Goal: Task Accomplishment & Management: Complete application form

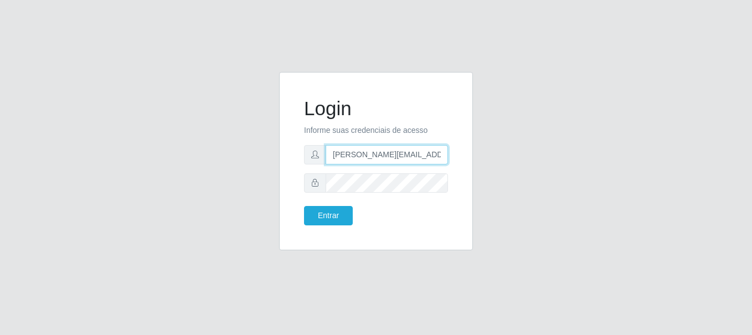
type input "joao.pereira@nordestao.com.br"
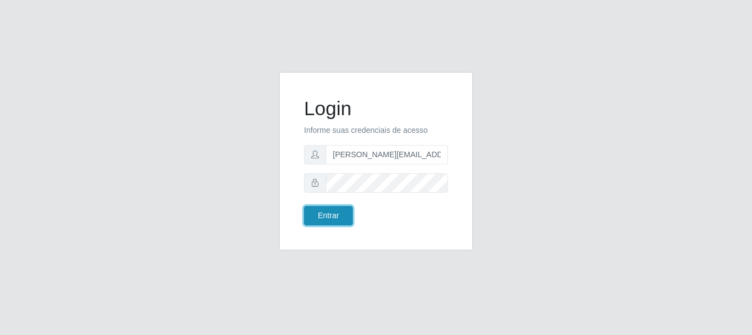
click at [328, 216] on button "Entrar" at bounding box center [328, 215] width 49 height 19
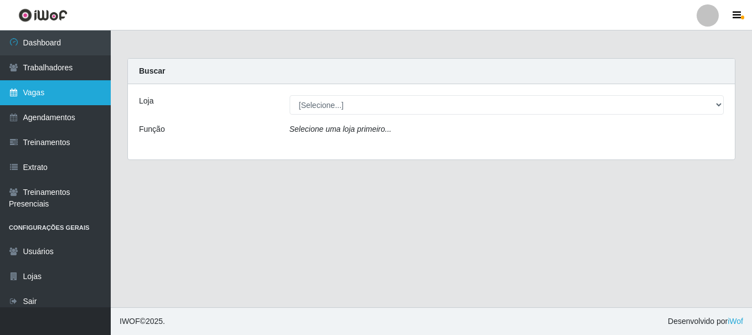
click at [55, 93] on link "Vagas" at bounding box center [55, 92] width 111 height 25
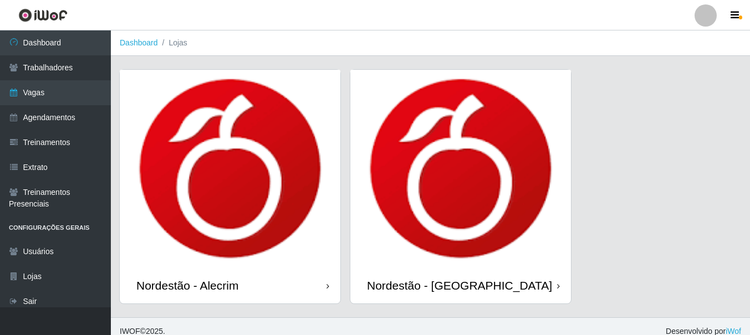
click at [190, 285] on div "Nordestão - Alecrim" at bounding box center [187, 286] width 102 height 14
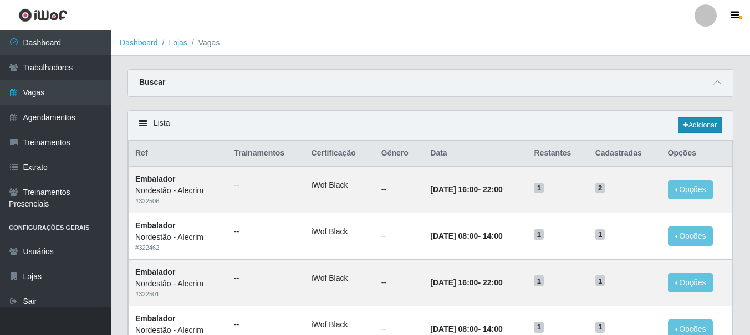
click at [698, 126] on link "Adicionar" at bounding box center [700, 125] width 44 height 16
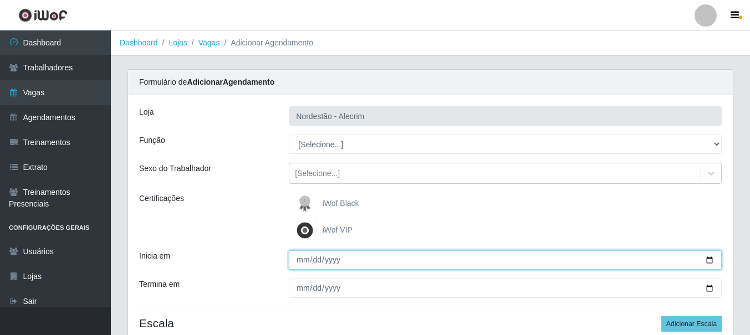
click at [688, 265] on input "Inicia em" at bounding box center [505, 259] width 433 height 19
click at [674, 255] on input "Inicia em" at bounding box center [505, 259] width 433 height 19
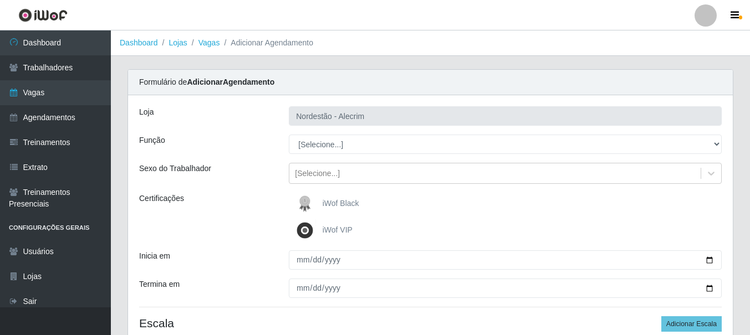
drag, startPoint x: 516, startPoint y: 243, endPoint x: 488, endPoint y: 246, distance: 28.5
click at [510, 243] on div "Loja Nordestão - Alecrim Função [Selecione...] Embalador Embalador + Embalador …" at bounding box center [430, 227] width 605 height 264
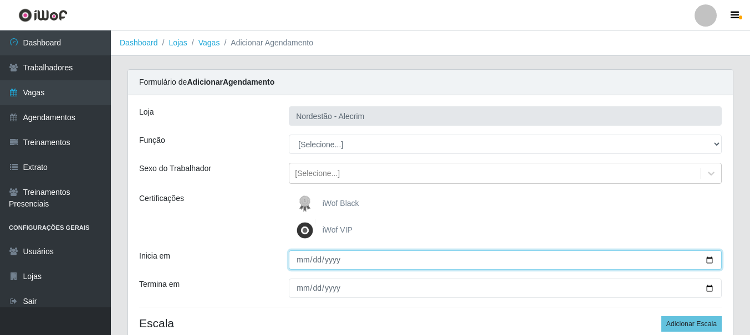
click at [336, 258] on input "Inicia em" at bounding box center [505, 259] width 433 height 19
click at [316, 259] on input "Inicia em" at bounding box center [505, 259] width 433 height 19
click at [302, 263] on input "Inicia em" at bounding box center [505, 259] width 433 height 19
click at [314, 261] on input "Inicia em" at bounding box center [505, 259] width 433 height 19
click at [303, 260] on input "Inicia em" at bounding box center [505, 259] width 433 height 19
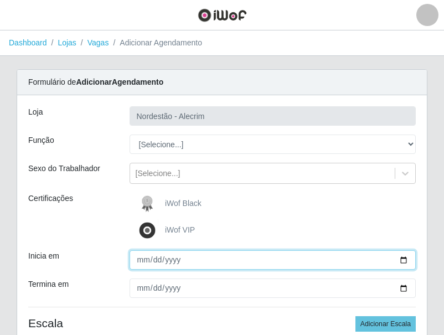
click at [144, 260] on input "Inicia em" at bounding box center [273, 259] width 287 height 19
click at [160, 262] on input "Inicia em" at bounding box center [273, 259] width 287 height 19
click at [178, 260] on input "Inicia em" at bounding box center [273, 259] width 287 height 19
click at [156, 260] on input "Inicia em" at bounding box center [273, 259] width 287 height 19
click at [140, 262] on input "Inicia em" at bounding box center [273, 259] width 287 height 19
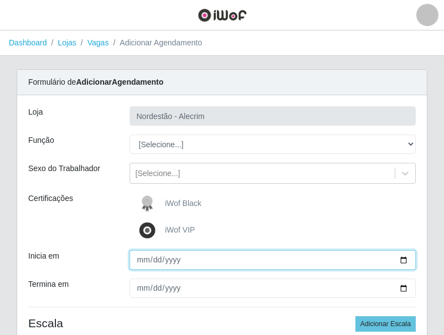
click at [148, 263] on input "Inicia em" at bounding box center [273, 259] width 287 height 19
click at [158, 263] on input "Inicia em" at bounding box center [273, 259] width 287 height 19
click at [173, 263] on input "Inicia em" at bounding box center [273, 259] width 287 height 19
click at [145, 260] on input "Inicia em" at bounding box center [273, 259] width 287 height 19
click at [197, 261] on input "Inicia em" at bounding box center [273, 259] width 287 height 19
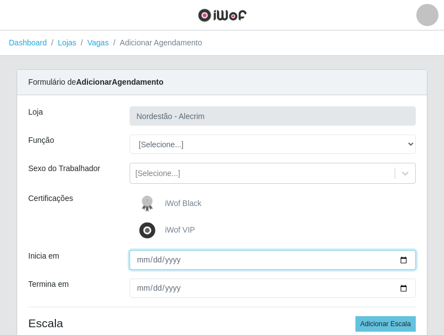
click at [197, 261] on input "Inicia em" at bounding box center [273, 259] width 287 height 19
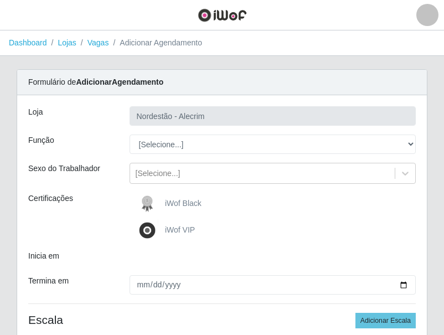
click at [147, 259] on div at bounding box center [273, 258] width 304 height 16
drag, startPoint x: 147, startPoint y: 259, endPoint x: 161, endPoint y: 258, distance: 13.9
click at [149, 258] on div at bounding box center [273, 258] width 304 height 16
click at [188, 255] on div at bounding box center [273, 258] width 304 height 16
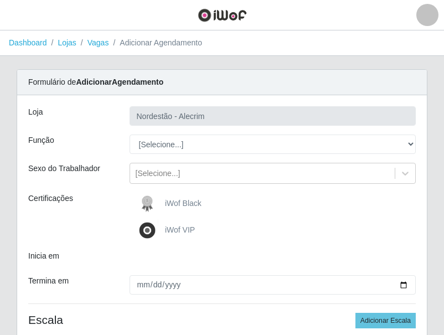
drag, startPoint x: 188, startPoint y: 256, endPoint x: 222, endPoint y: 265, distance: 35.6
click at [188, 257] on div at bounding box center [273, 258] width 304 height 16
click at [222, 265] on div at bounding box center [273, 258] width 304 height 16
drag, startPoint x: 181, startPoint y: 265, endPoint x: 172, endPoint y: 263, distance: 8.6
click at [179, 265] on div at bounding box center [273, 258] width 304 height 16
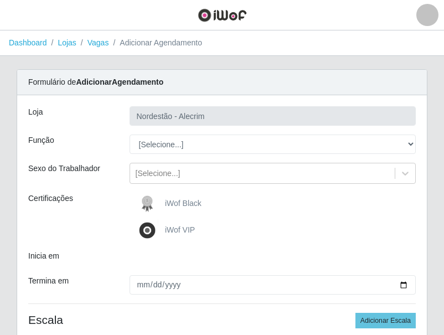
drag, startPoint x: 172, startPoint y: 263, endPoint x: 161, endPoint y: 262, distance: 11.8
click at [166, 262] on div at bounding box center [273, 258] width 304 height 16
click at [161, 262] on div at bounding box center [273, 258] width 304 height 16
click at [153, 262] on div at bounding box center [273, 258] width 304 height 16
drag, startPoint x: 151, startPoint y: 261, endPoint x: 158, endPoint y: 258, distance: 7.7
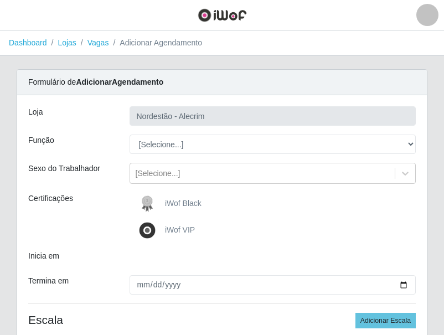
click at [153, 261] on div at bounding box center [273, 258] width 304 height 16
click at [158, 258] on div at bounding box center [273, 258] width 304 height 16
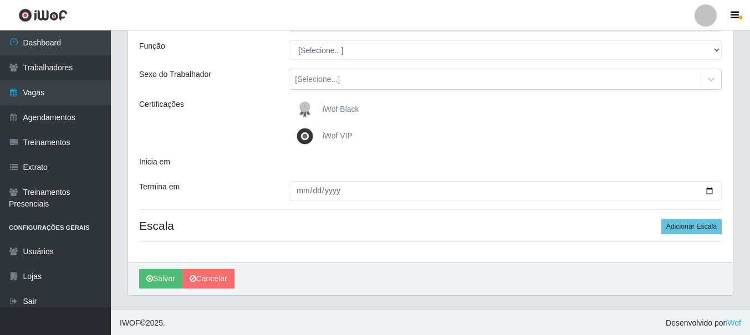
scroll to position [96, 0]
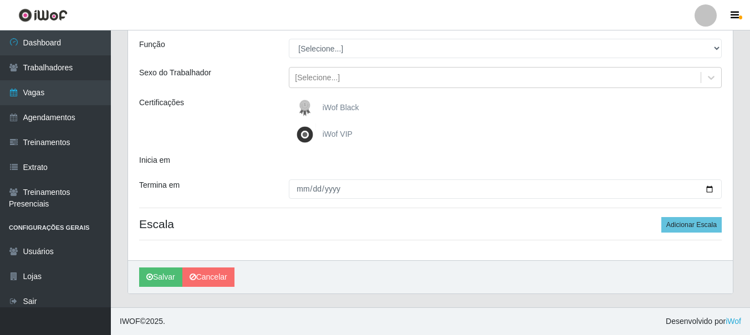
click at [334, 160] on div at bounding box center [504, 163] width 449 height 16
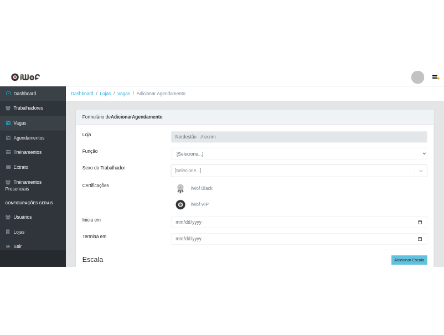
scroll to position [88, 0]
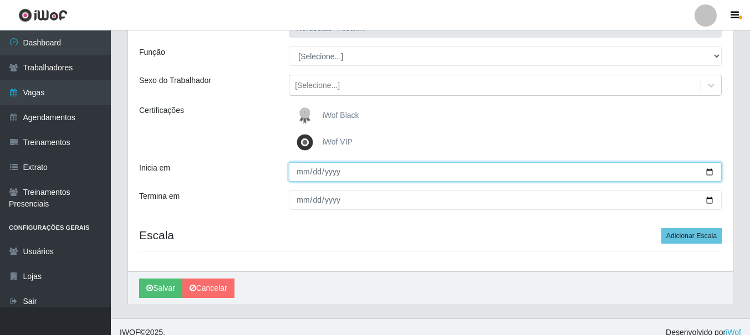
click at [374, 171] on input "Inicia em" at bounding box center [505, 171] width 433 height 19
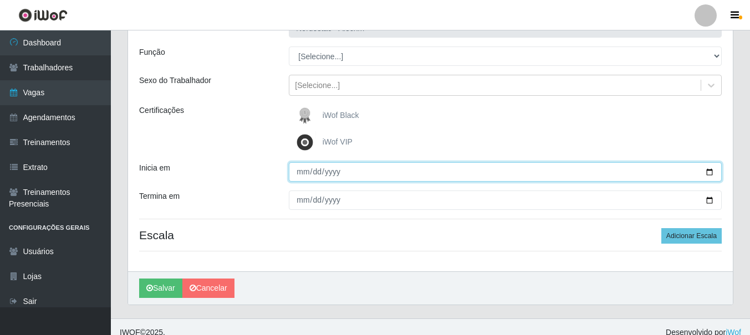
click at [374, 171] on input "Inicia em" at bounding box center [505, 171] width 433 height 19
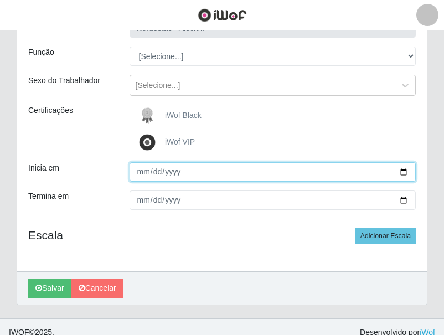
click at [194, 173] on input "Inicia em" at bounding box center [273, 171] width 287 height 19
